Goal: Communication & Community: Answer question/provide support

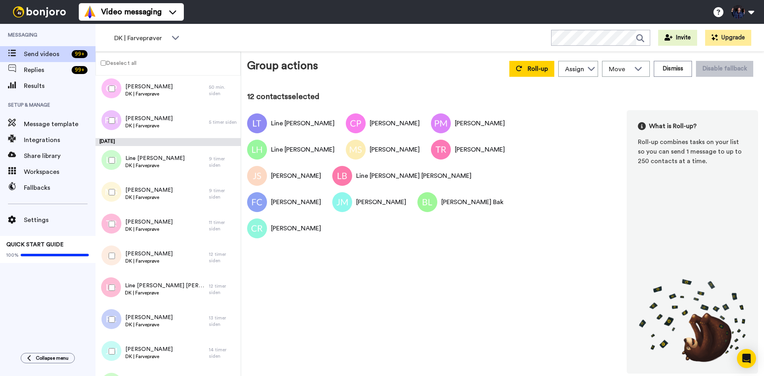
scroll to position [98, 0]
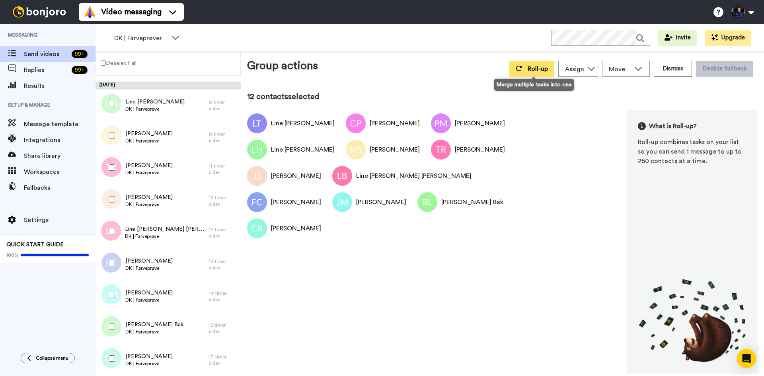
click at [534, 70] on span "Roll-up" at bounding box center [538, 69] width 20 height 6
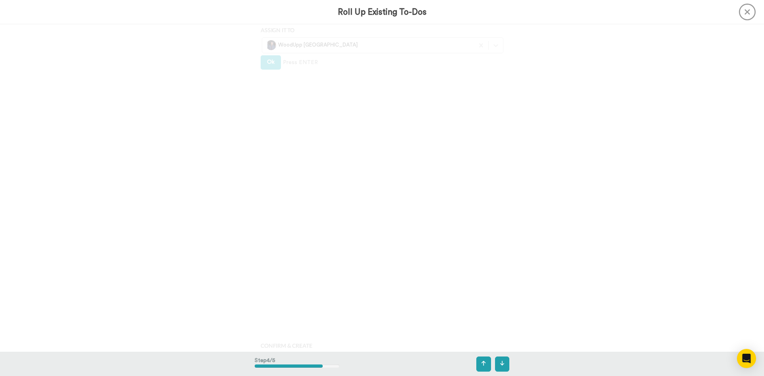
scroll to position [1310, 0]
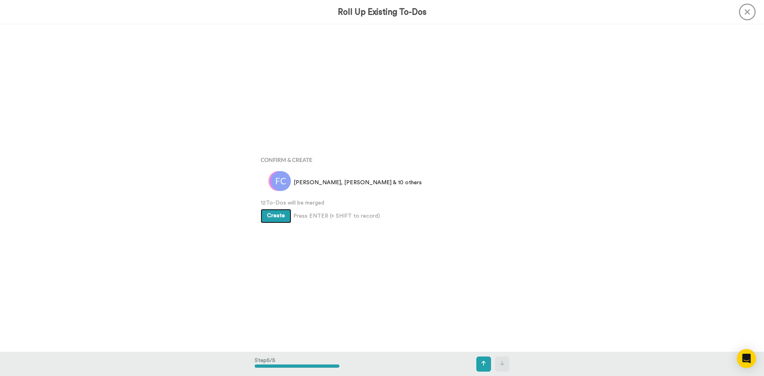
click at [279, 218] on span "Create" at bounding box center [276, 216] width 18 height 6
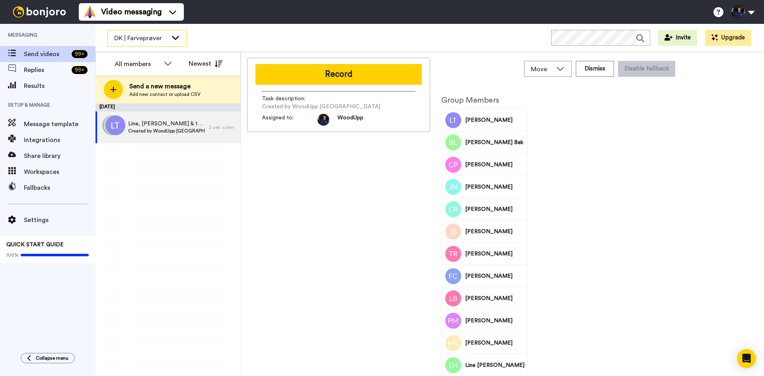
click at [172, 38] on icon at bounding box center [176, 37] width 10 height 8
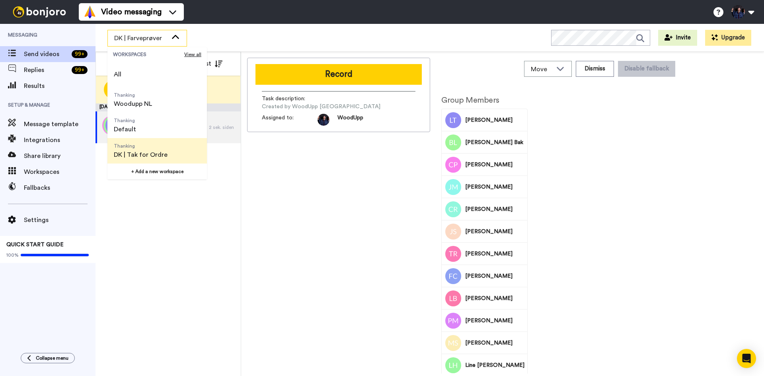
scroll to position [40, 0]
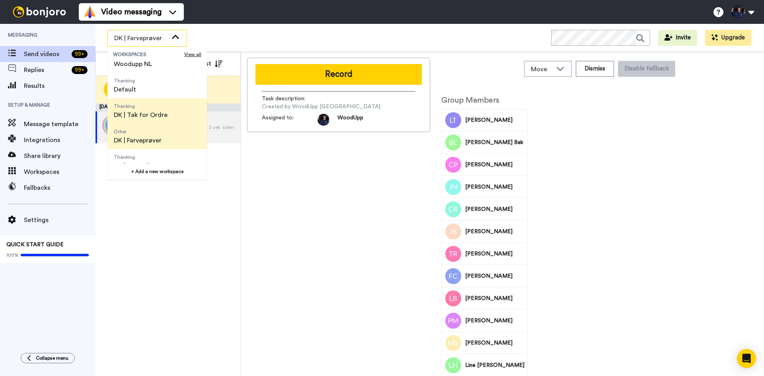
click at [164, 115] on span "DK | Tak for Ordre" at bounding box center [141, 115] width 54 height 10
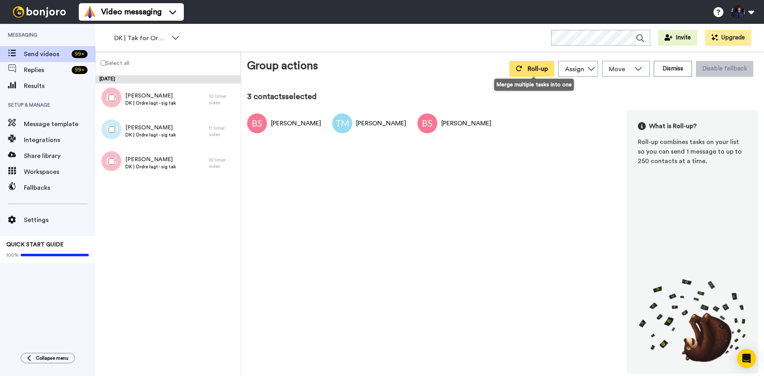
click at [545, 74] on button "Roll-up" at bounding box center [532, 69] width 45 height 16
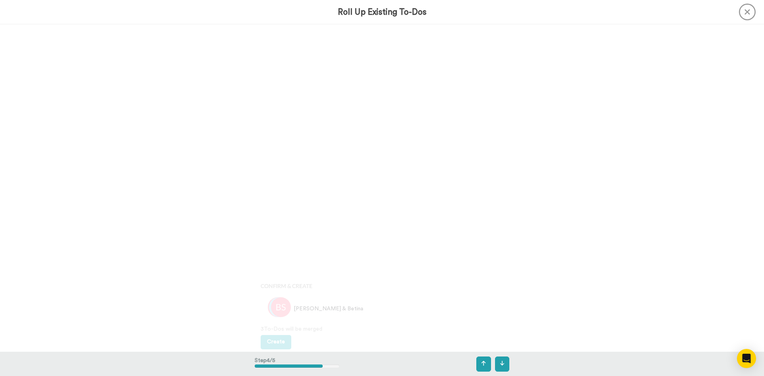
scroll to position [1310, 0]
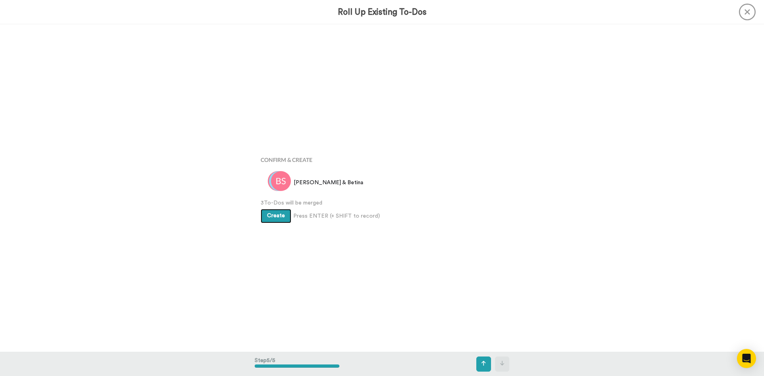
click at [283, 214] on button "Create" at bounding box center [276, 216] width 31 height 14
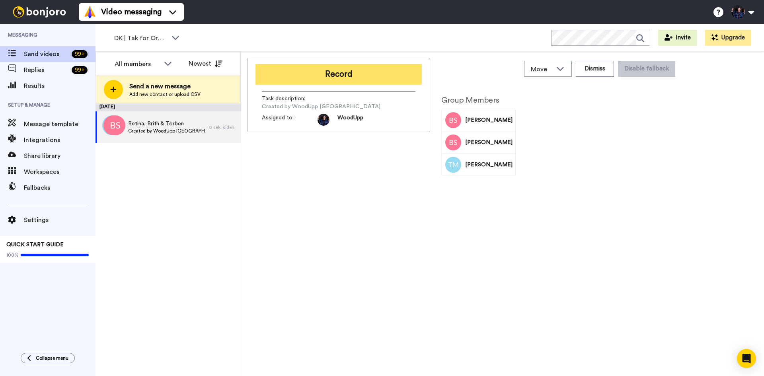
click at [325, 74] on button "Record" at bounding box center [339, 74] width 166 height 21
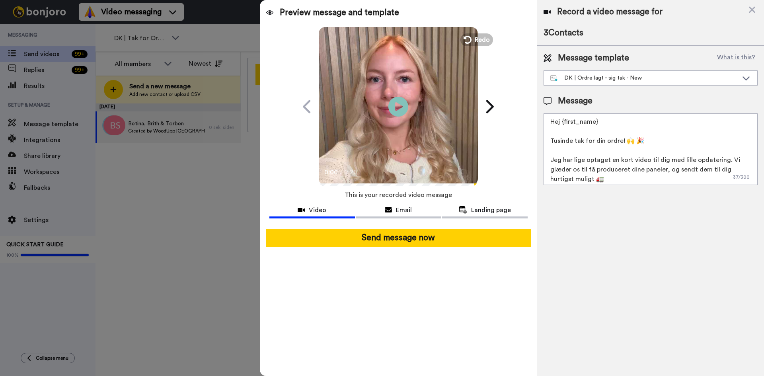
click at [459, 250] on div "Send message now" at bounding box center [398, 238] width 277 height 31
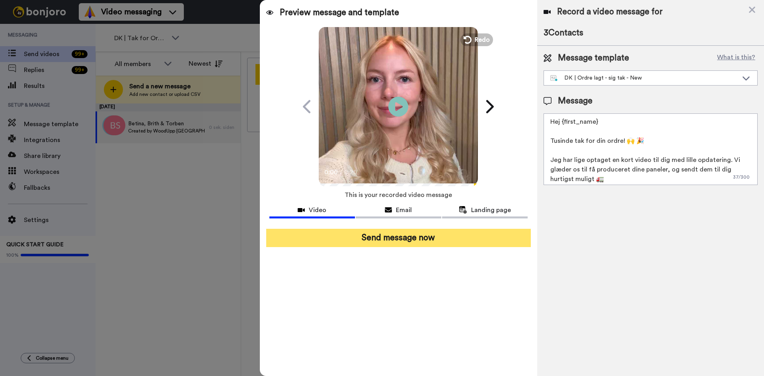
click at [461, 243] on button "Send message now" at bounding box center [398, 238] width 265 height 18
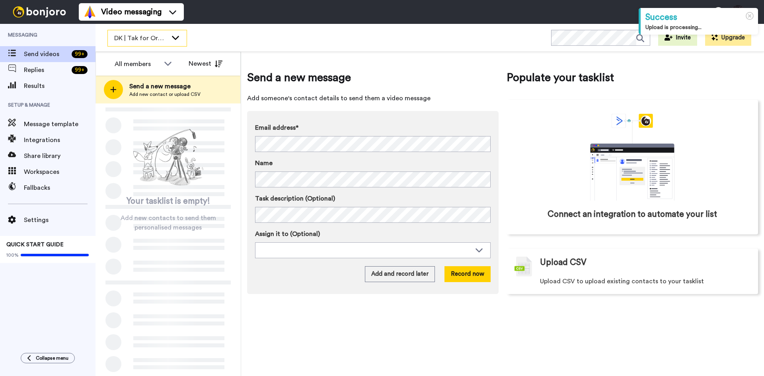
click at [168, 43] on div "DK | Tak for Ordre" at bounding box center [147, 38] width 79 height 16
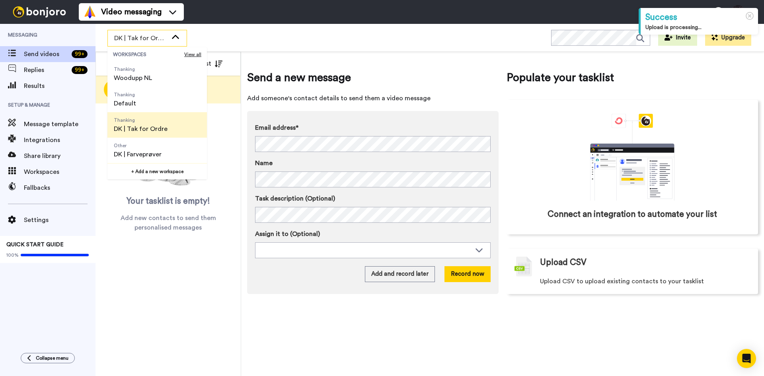
scroll to position [40, 0]
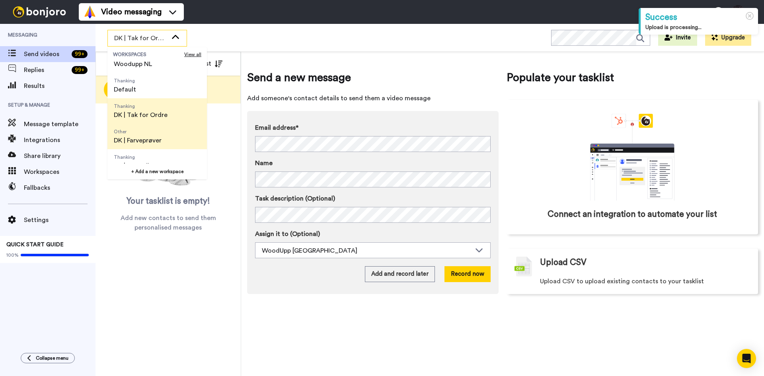
click at [172, 139] on li "Other DK | Farveprøver" at bounding box center [157, 136] width 100 height 25
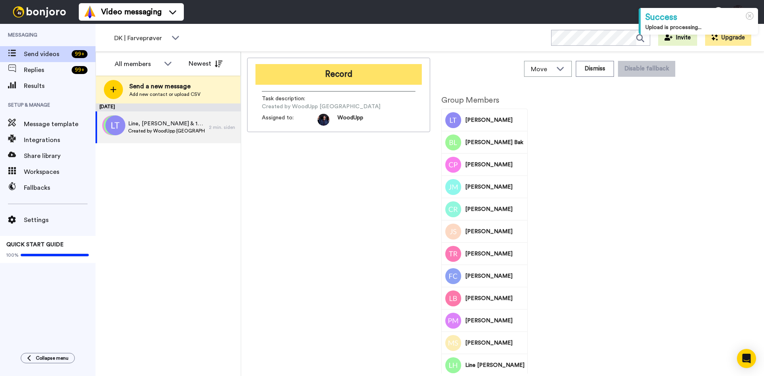
click at [381, 75] on button "Record" at bounding box center [339, 74] width 166 height 21
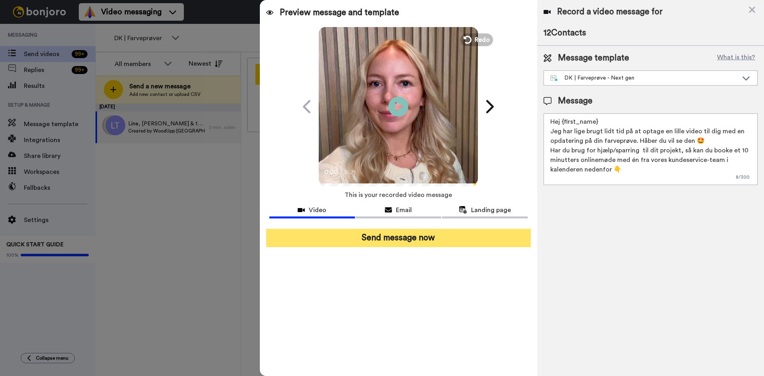
click at [474, 238] on button "Send message now" at bounding box center [398, 238] width 265 height 18
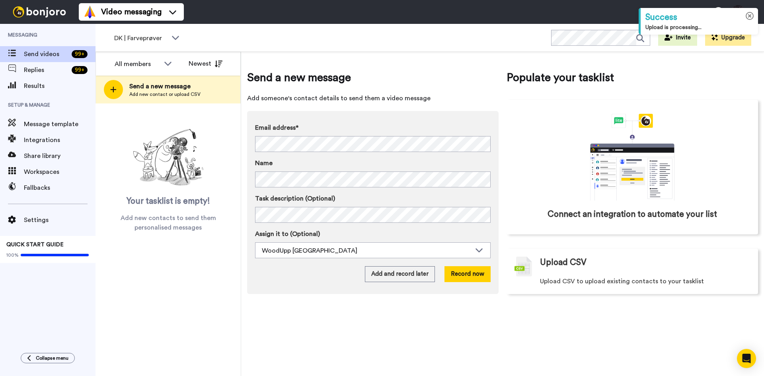
click at [754, 15] on icon at bounding box center [750, 16] width 8 height 8
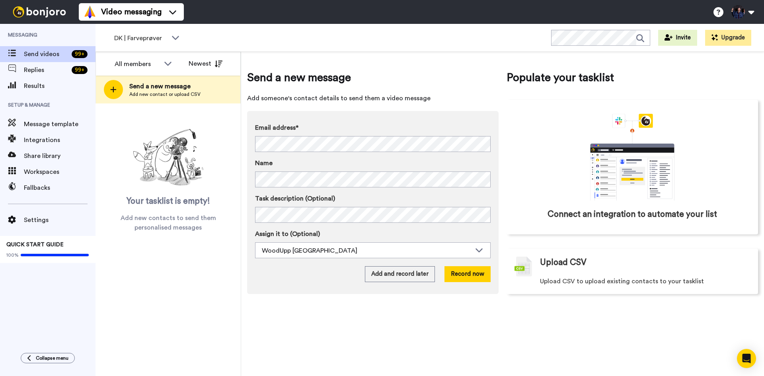
click at [390, 313] on div "Send a new message Add someone's contact details to send them a video message E…" at bounding box center [502, 214] width 523 height 324
click at [143, 33] on span "DK | Farveprøver" at bounding box center [140, 38] width 53 height 10
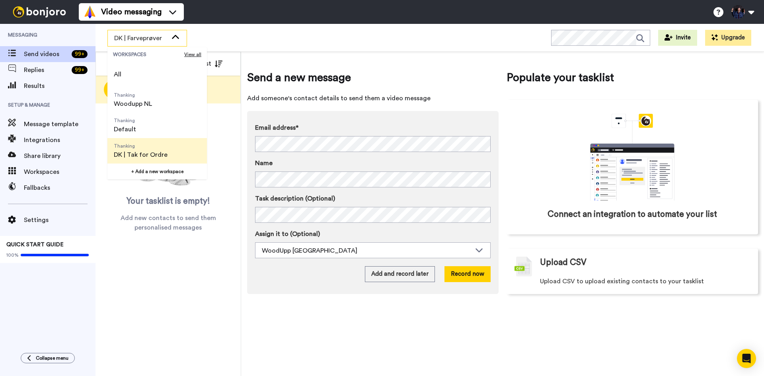
click at [167, 147] on span "Thanking DK | Tak for Ordre" at bounding box center [140, 150] width 66 height 25
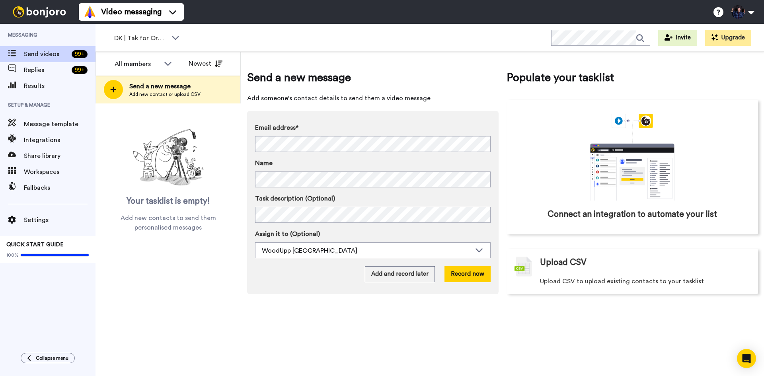
drag, startPoint x: 592, startPoint y: 327, endPoint x: 592, endPoint y: 332, distance: 4.4
click at [592, 327] on div "Send a new message Add someone's contact details to send them a video message E…" at bounding box center [502, 214] width 523 height 324
click at [327, 318] on div "Send a new message Add someone's contact details to send them a video message E…" at bounding box center [502, 214] width 523 height 324
click at [343, 342] on div "Send a new message Add someone's contact details to send them a video message E…" at bounding box center [502, 214] width 523 height 324
click at [353, 312] on div "Send a new message Add someone's contact details to send them a video message E…" at bounding box center [502, 214] width 523 height 324
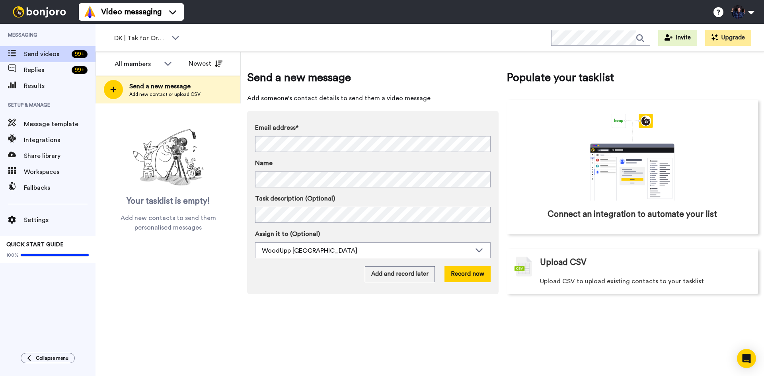
click at [328, 331] on div "Send a new message Add someone's contact details to send them a video message E…" at bounding box center [502, 214] width 523 height 324
